Goal: Information Seeking & Learning: Learn about a topic

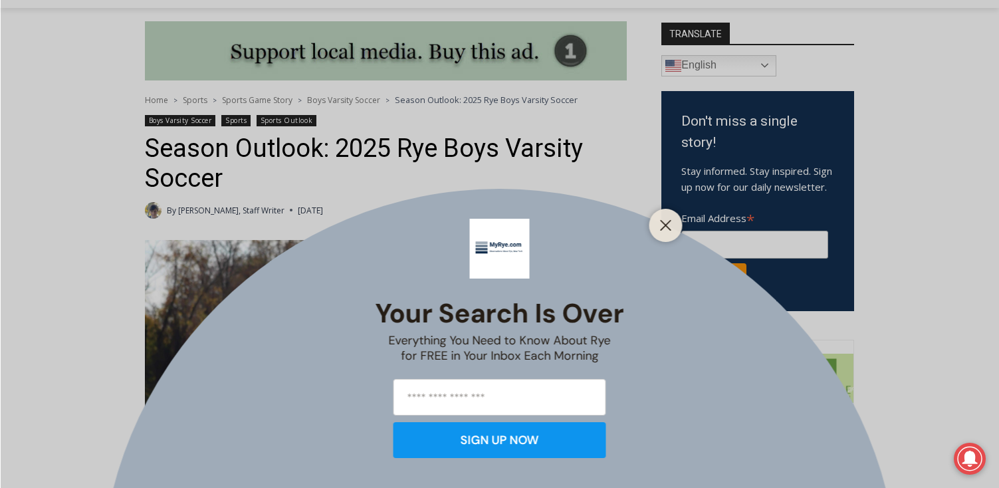
scroll to position [531, 0]
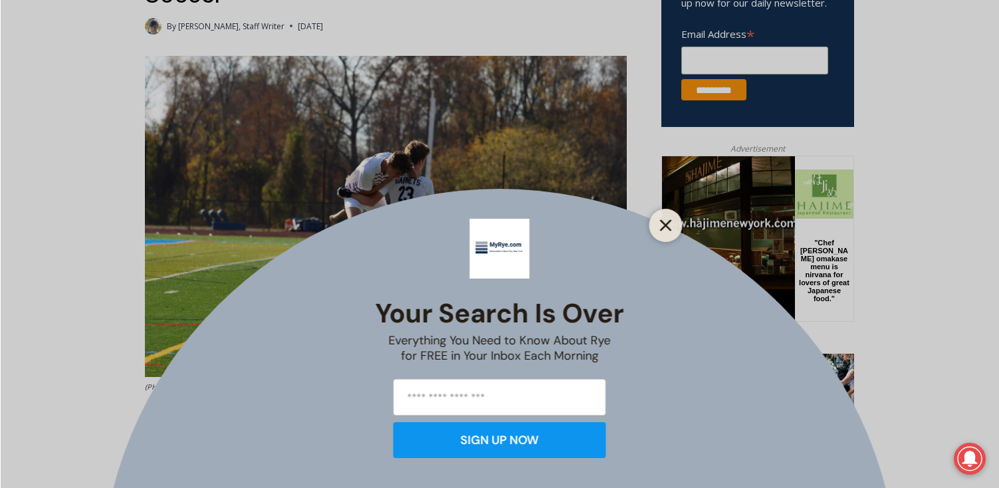
click at [666, 227] on icon "Close" at bounding box center [666, 225] width 12 height 12
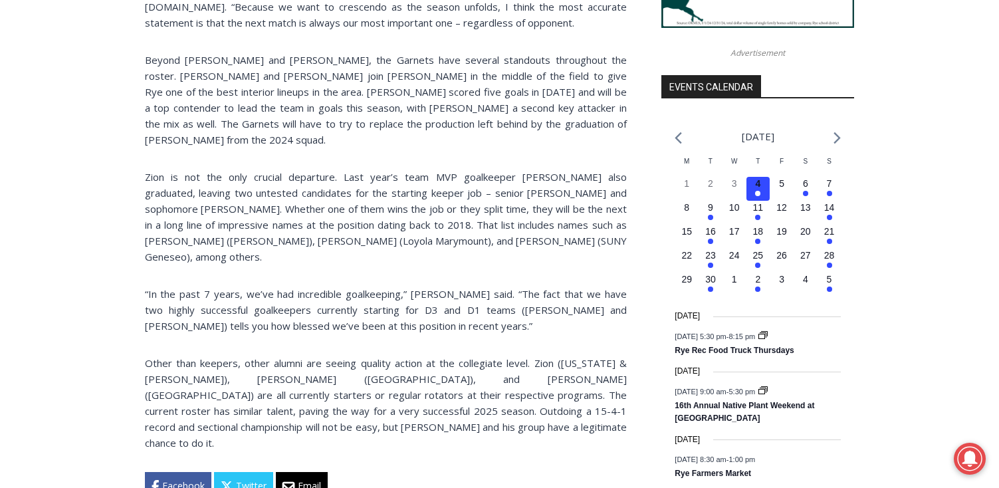
scroll to position [820, 0]
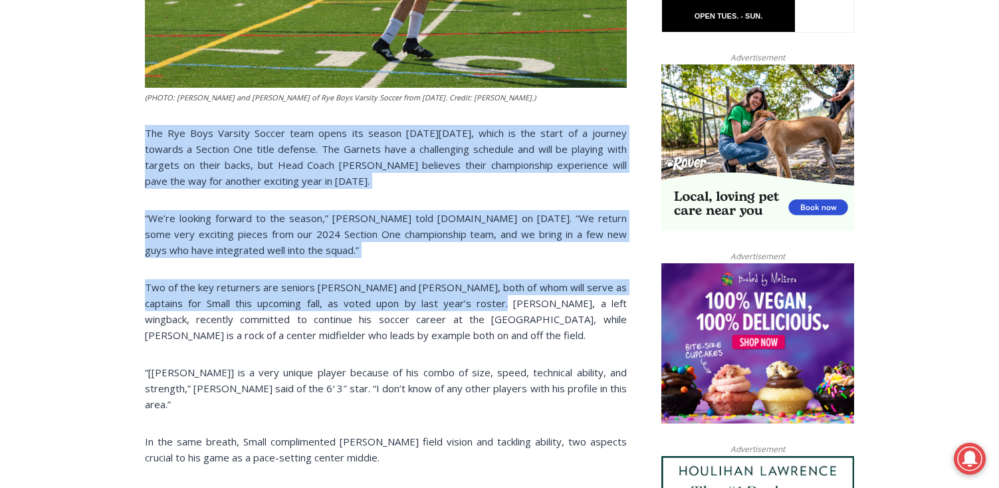
drag, startPoint x: 382, startPoint y: 124, endPoint x: 458, endPoint y: 312, distance: 203.7
click at [458, 312] on div "(PHOTO: [PERSON_NAME] and [PERSON_NAME] of Rye Boys Varsity Soccer from [DATE].…" at bounding box center [386, 428] width 482 height 1323
click at [458, 312] on p "Two of the key returners are seniors [PERSON_NAME] and [PERSON_NAME], both of w…" at bounding box center [386, 311] width 482 height 64
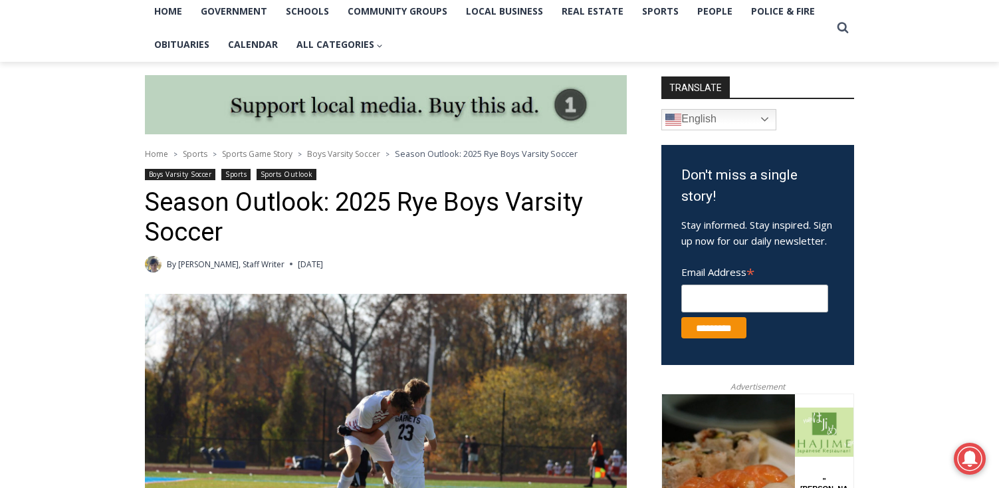
scroll to position [576, 0]
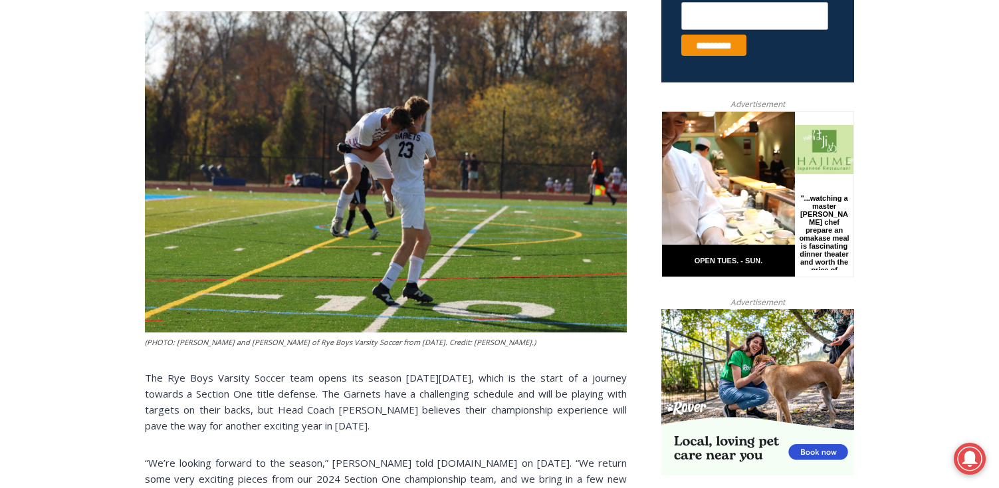
click at [399, 166] on img at bounding box center [386, 172] width 482 height 322
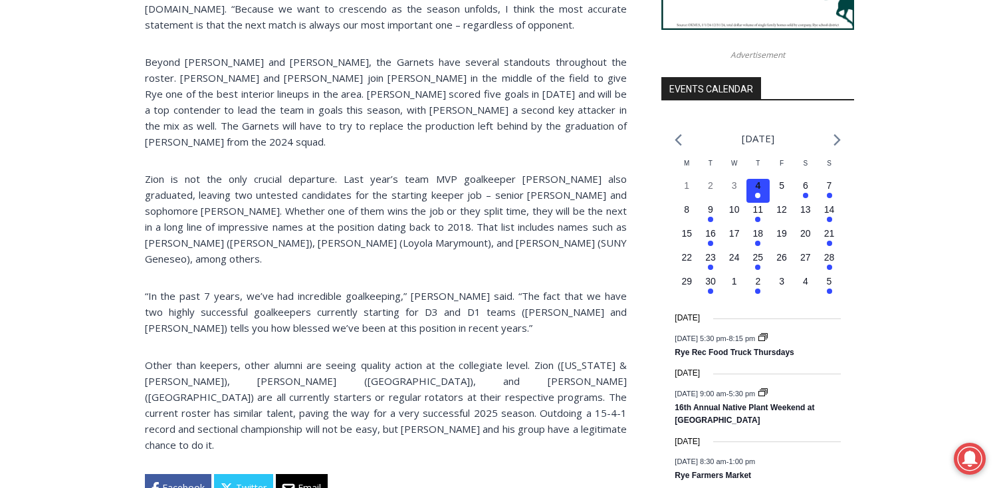
scroll to position [1410, 0]
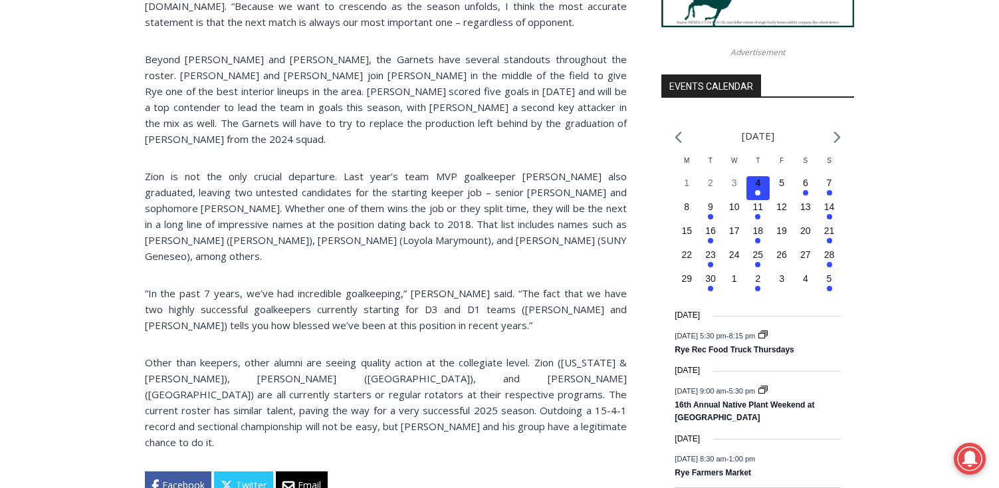
click at [304, 61] on p "Beyond [PERSON_NAME] and [PERSON_NAME], the Garnets have several standouts thro…" at bounding box center [386, 99] width 482 height 96
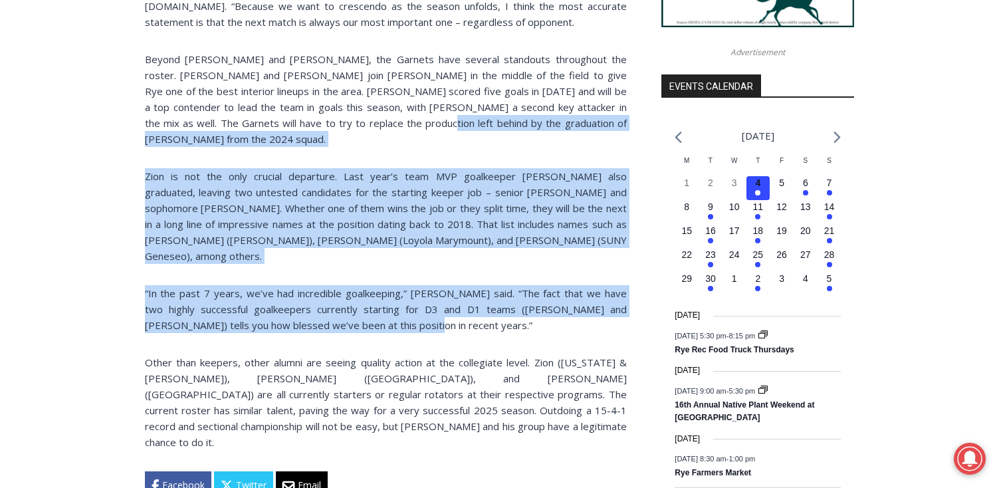
drag, startPoint x: 343, startPoint y: 124, endPoint x: 408, endPoint y: 277, distance: 166.2
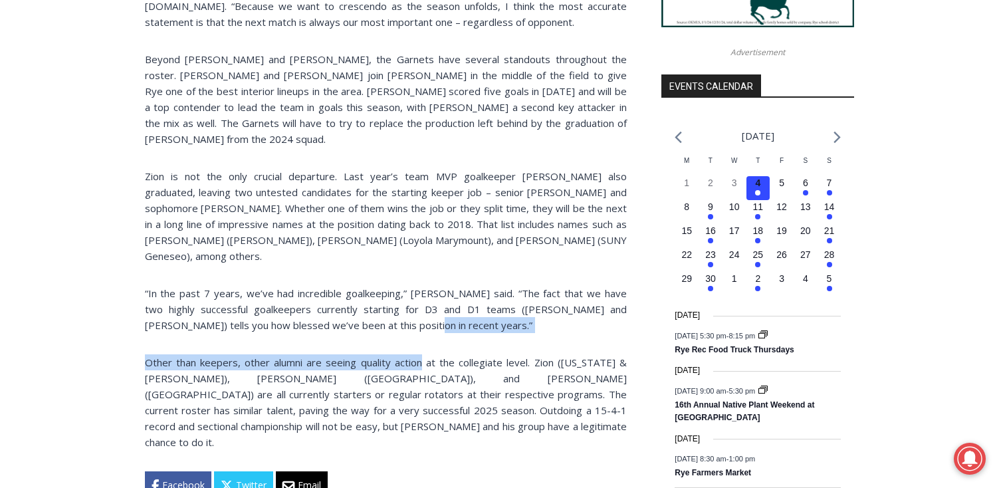
drag, startPoint x: 408, startPoint y: 277, endPoint x: 424, endPoint y: 316, distance: 42.3
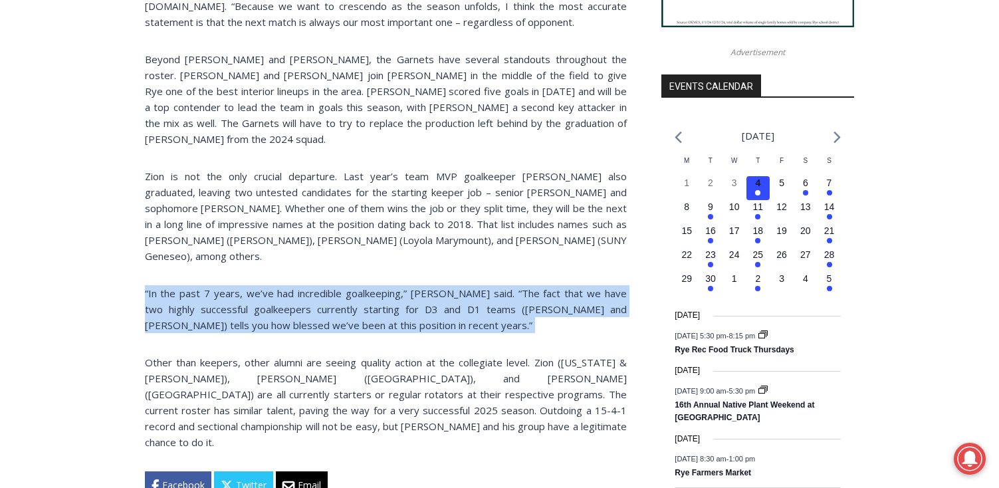
drag, startPoint x: 417, startPoint y: 233, endPoint x: 427, endPoint y: 297, distance: 64.7
